Goal: Obtain resource: Download file/media

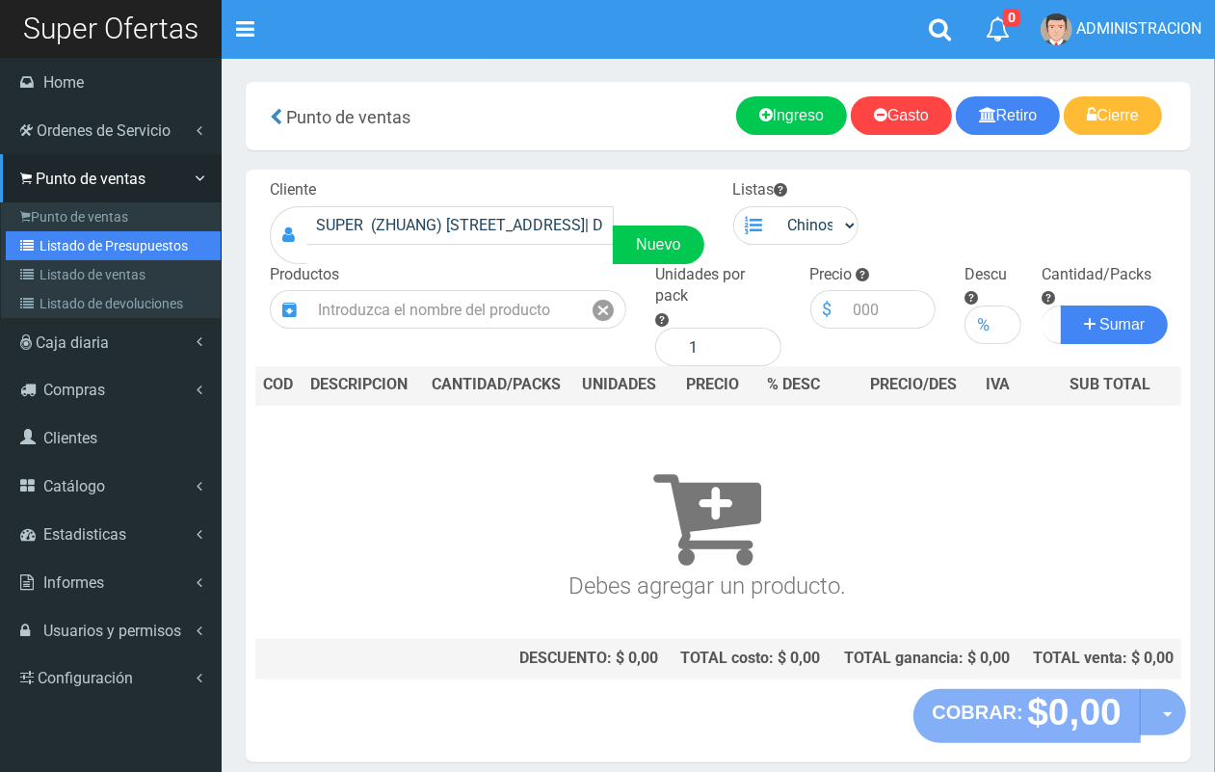
click at [92, 242] on link "Listado de Presupuestos" at bounding box center [113, 245] width 215 height 29
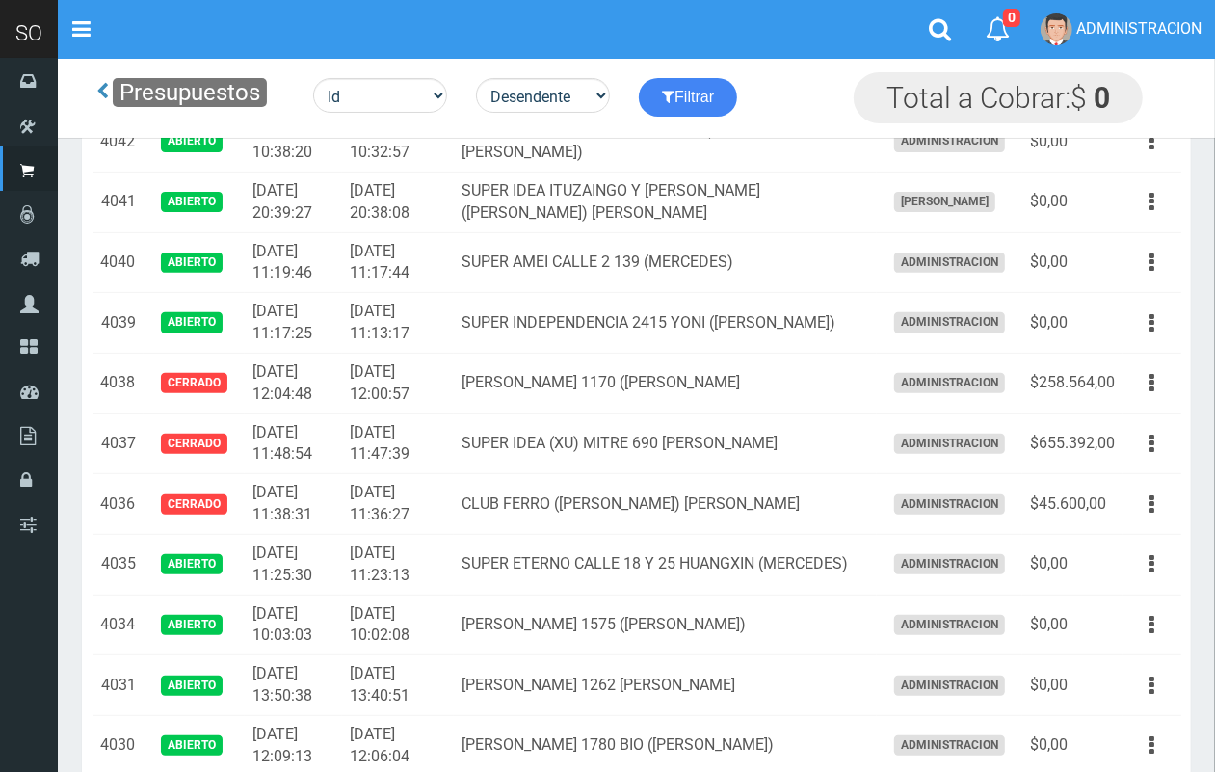
scroll to position [660, 0]
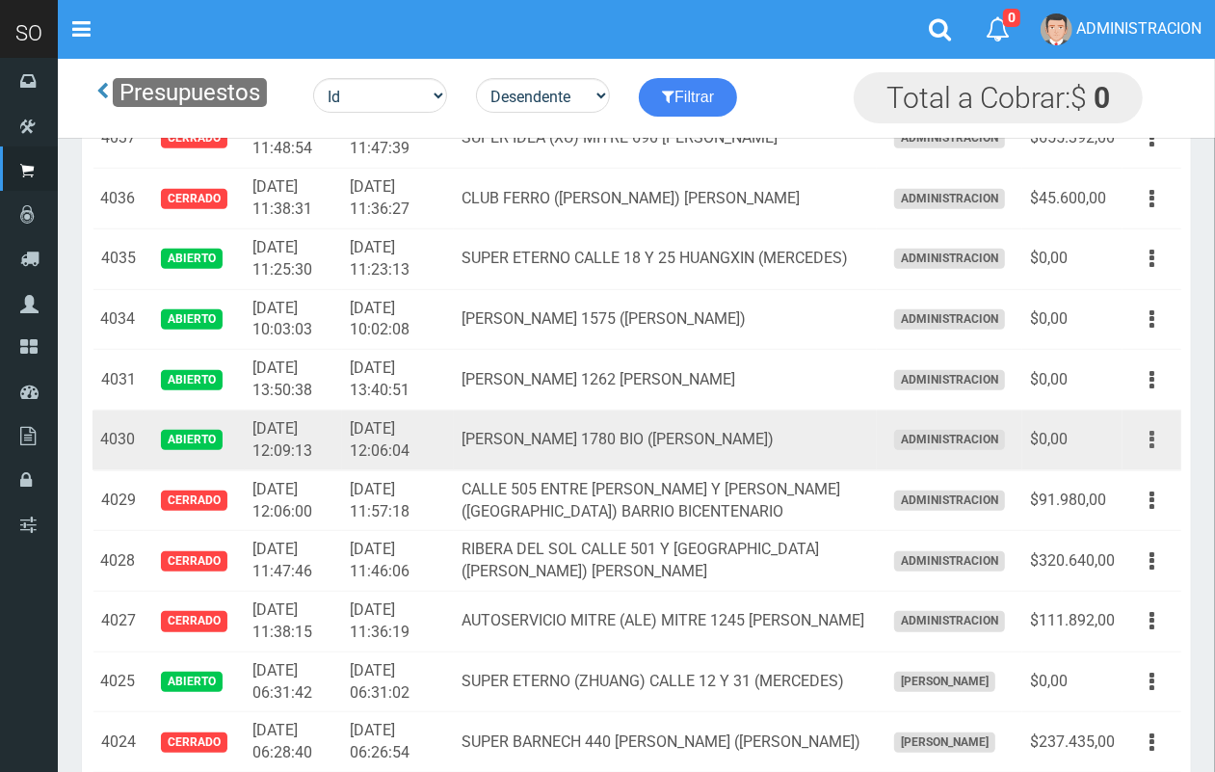
click at [1153, 438] on icon "button" at bounding box center [1151, 440] width 5 height 34
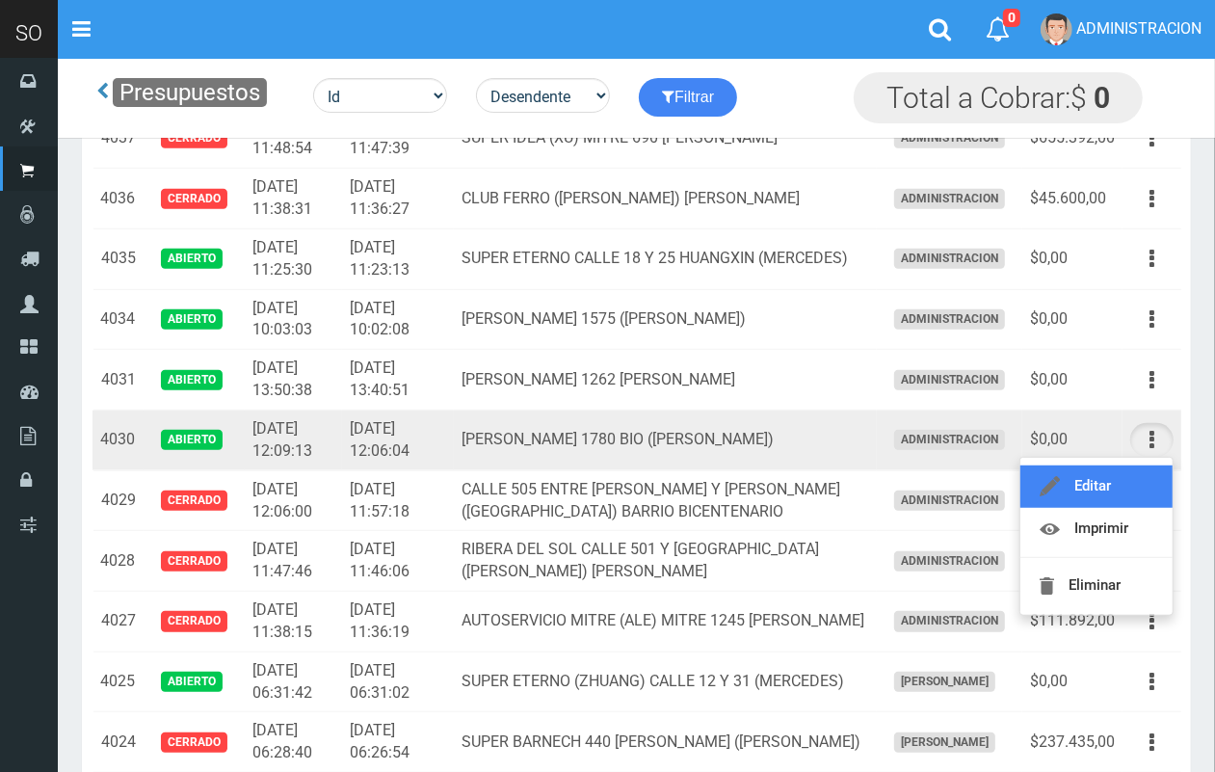
click at [1125, 468] on link "Editar" at bounding box center [1096, 486] width 152 height 42
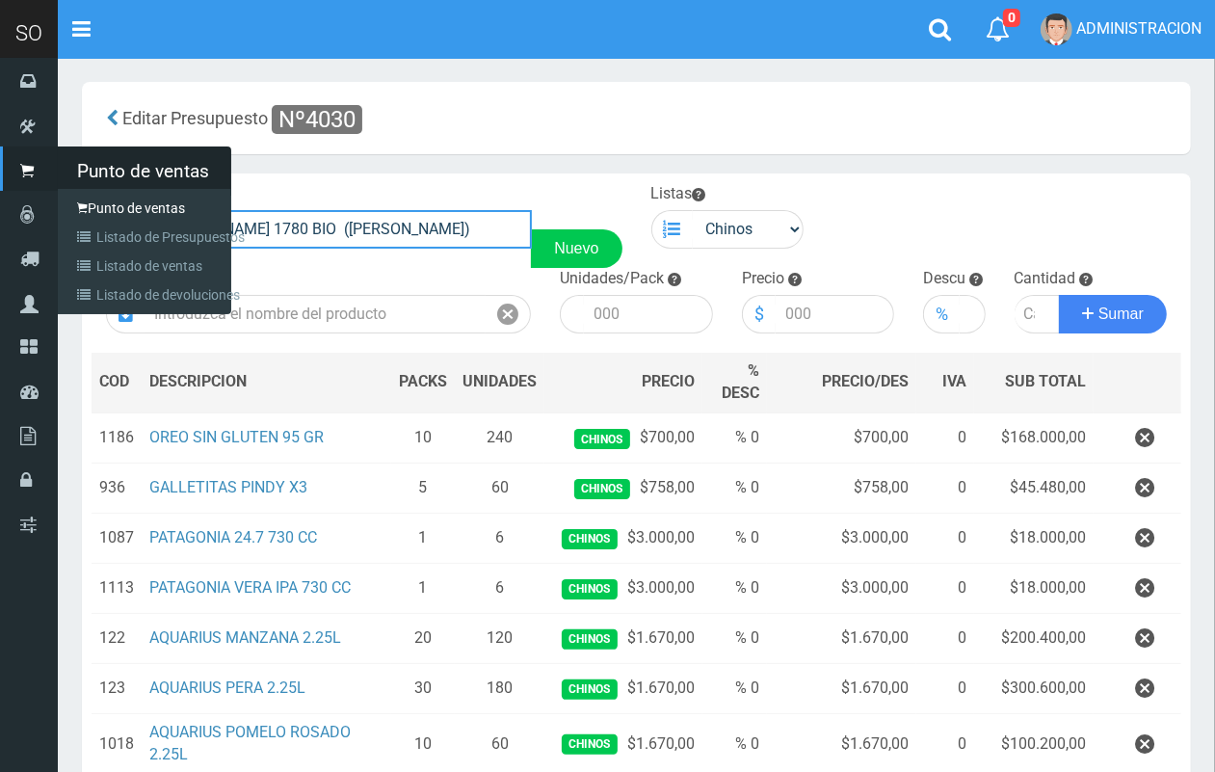
drag, startPoint x: 427, startPoint y: 220, endPoint x: 56, endPoint y: 219, distance: 370.9
click at [56, 219] on div "SO Toggle navigation 0 0" at bounding box center [607, 597] width 1215 height 1194
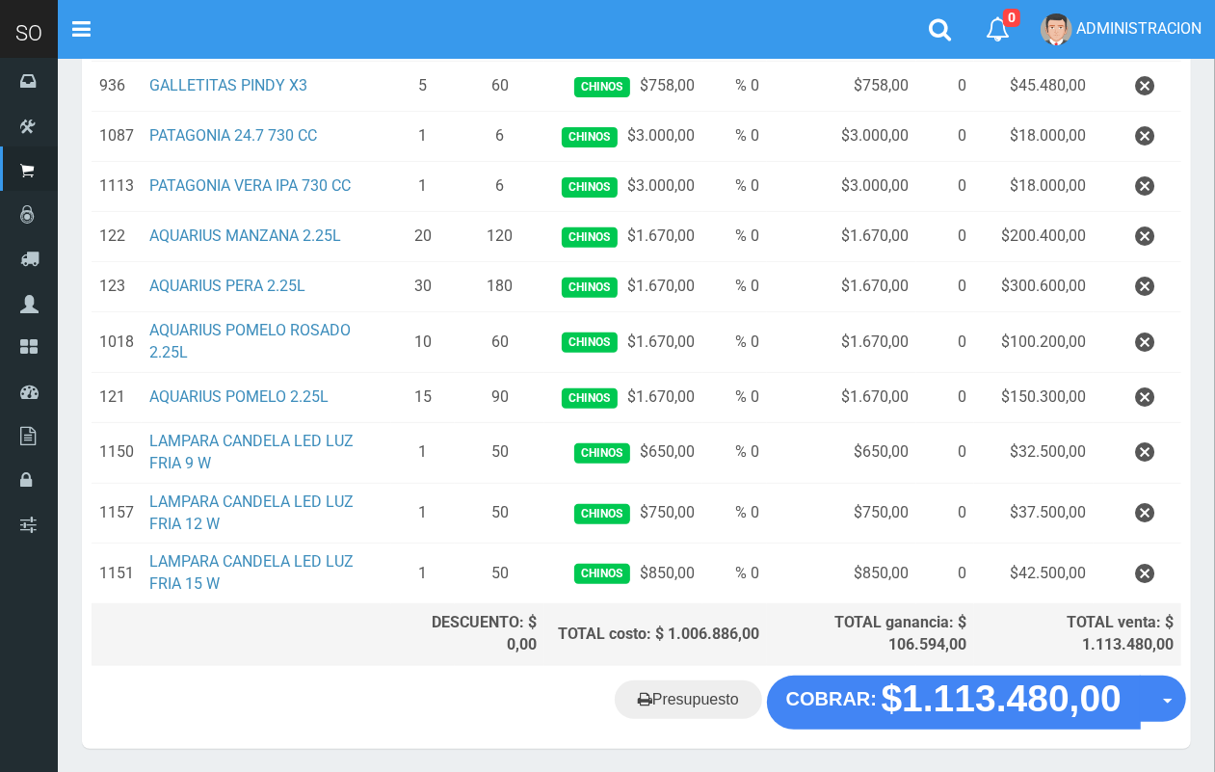
scroll to position [465, 0]
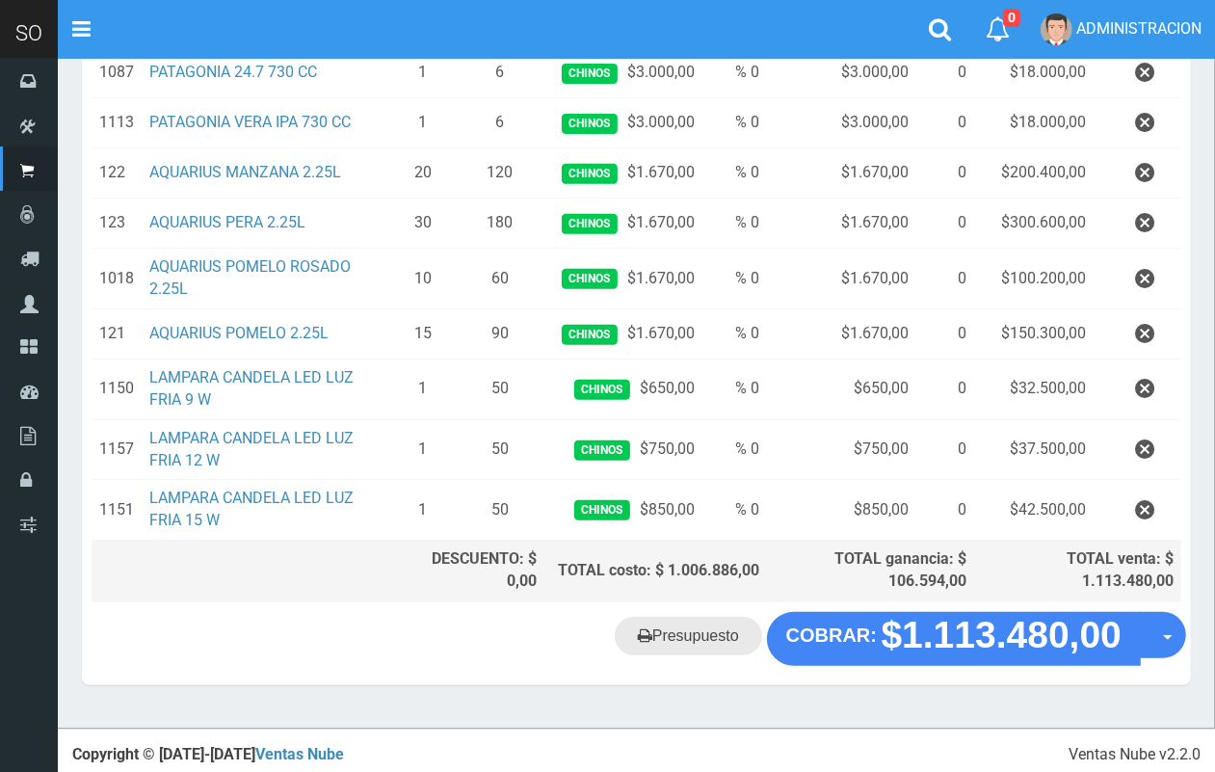
click at [665, 631] on link "Presupuesto" at bounding box center [688, 636] width 147 height 39
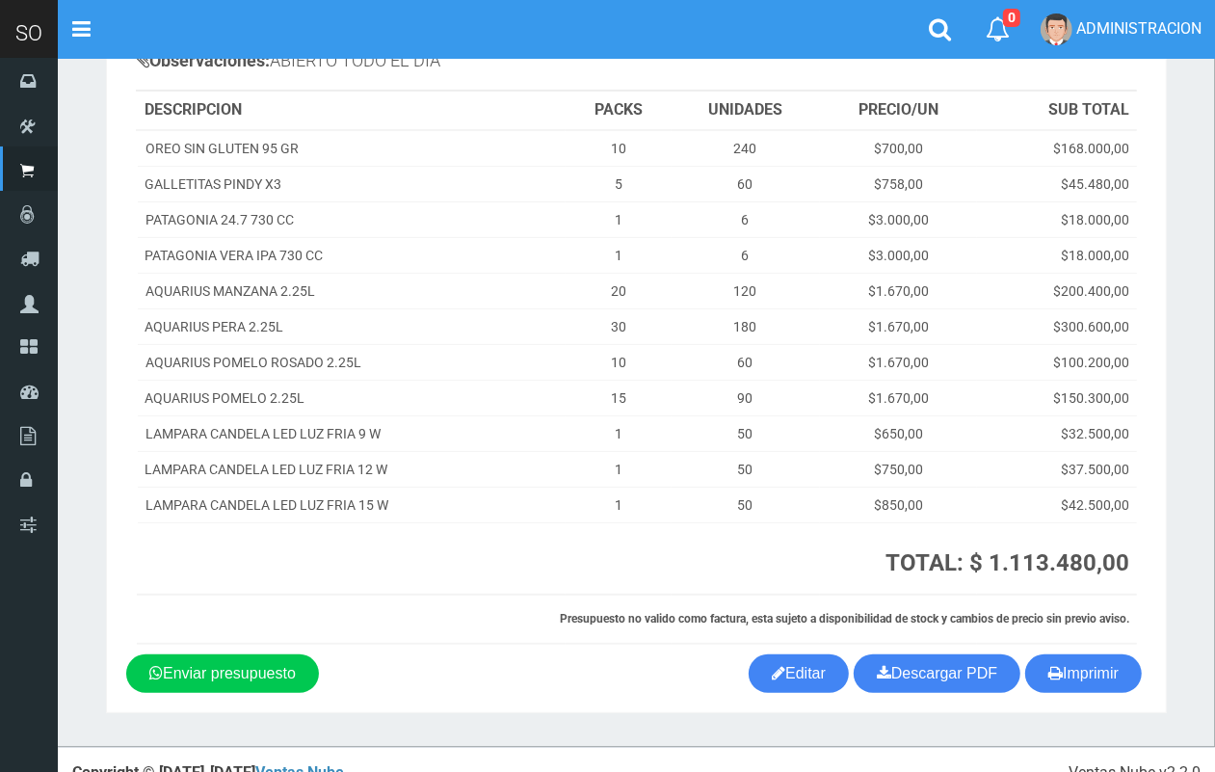
scroll to position [236, 0]
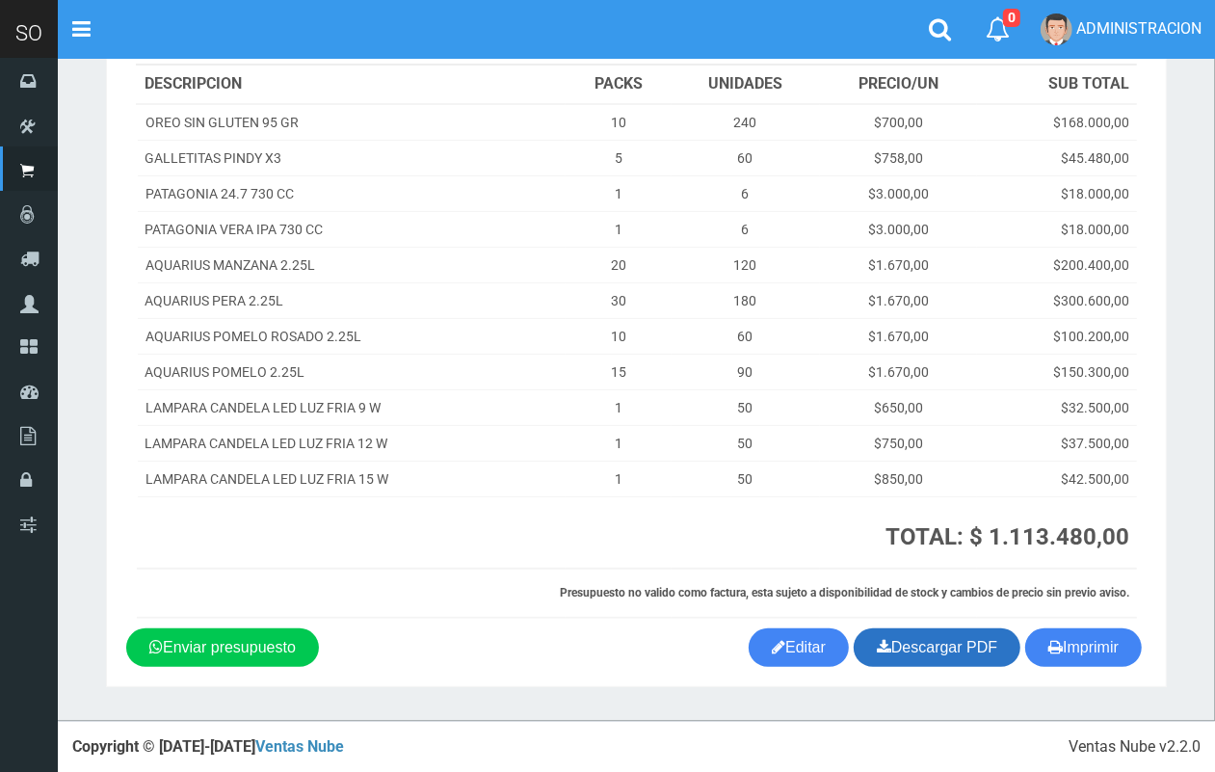
click at [911, 639] on link "Descargar PDF" at bounding box center [936, 647] width 167 height 39
